Goal: Navigation & Orientation: Find specific page/section

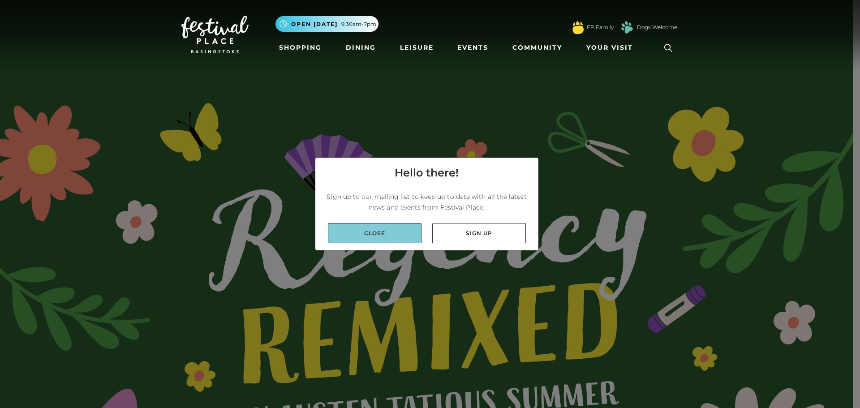
click at [371, 232] on link "Close" at bounding box center [375, 233] width 94 height 20
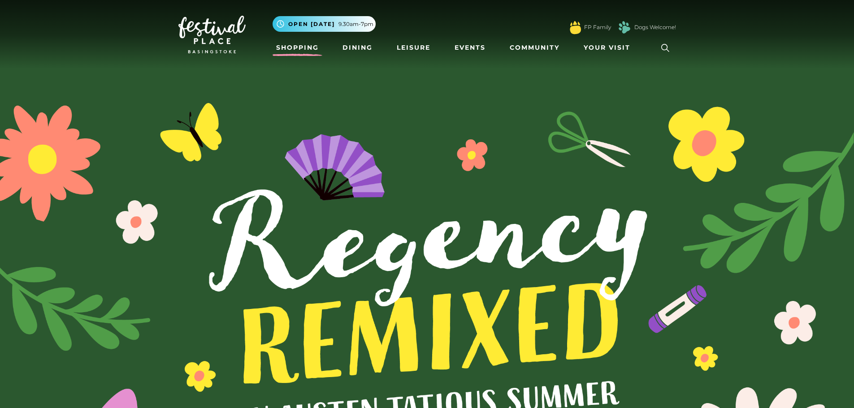
click at [306, 46] on link "Shopping" at bounding box center [297, 47] width 50 height 17
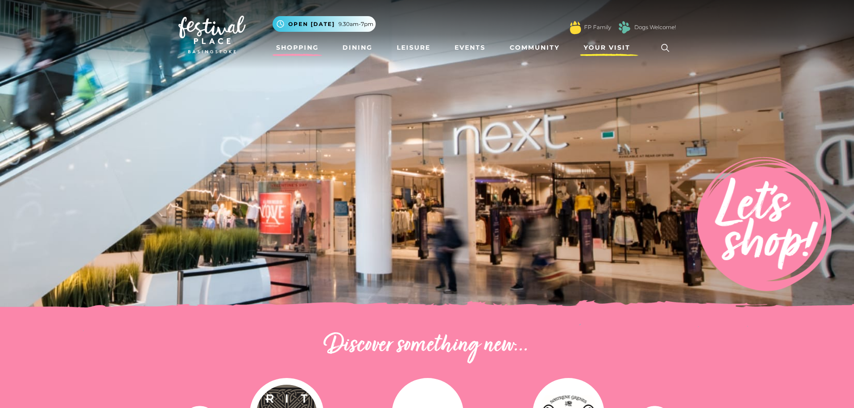
click at [598, 43] on span "Your Visit" at bounding box center [606, 47] width 47 height 9
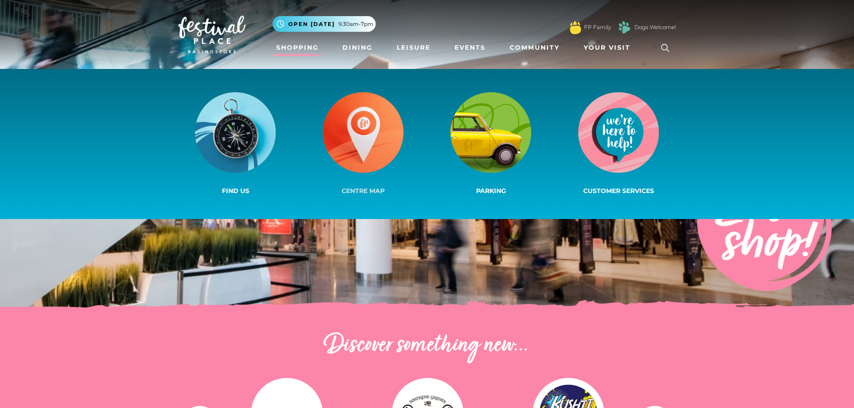
click at [363, 133] on img at bounding box center [363, 132] width 81 height 81
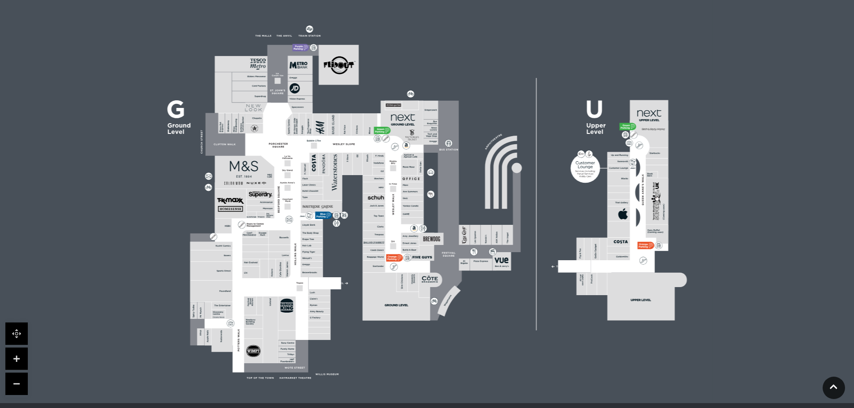
scroll to position [179, 0]
